Goal: Task Accomplishment & Management: Complete application form

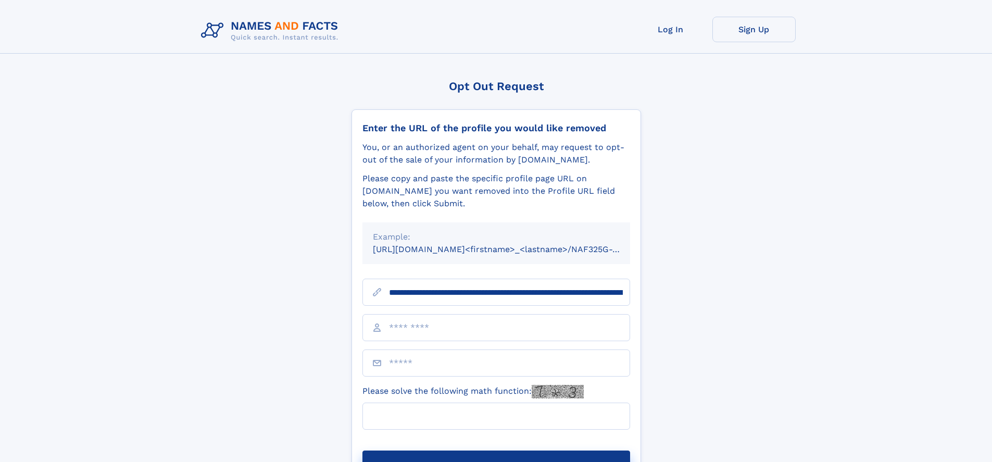
scroll to position [0, 124]
type input "**********"
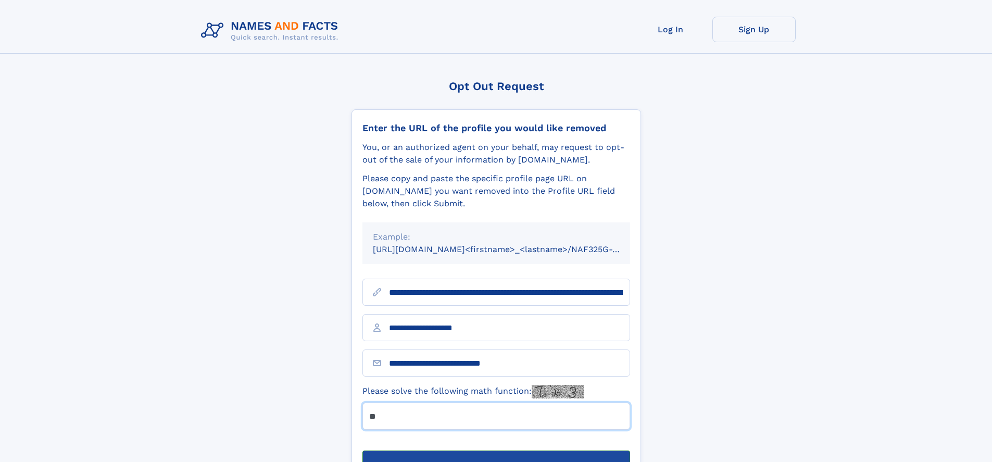
type input "**"
click at [496, 450] on button "Submit Opt Out Request" at bounding box center [496, 466] width 268 height 33
